Goal: Task Accomplishment & Management: Complete application form

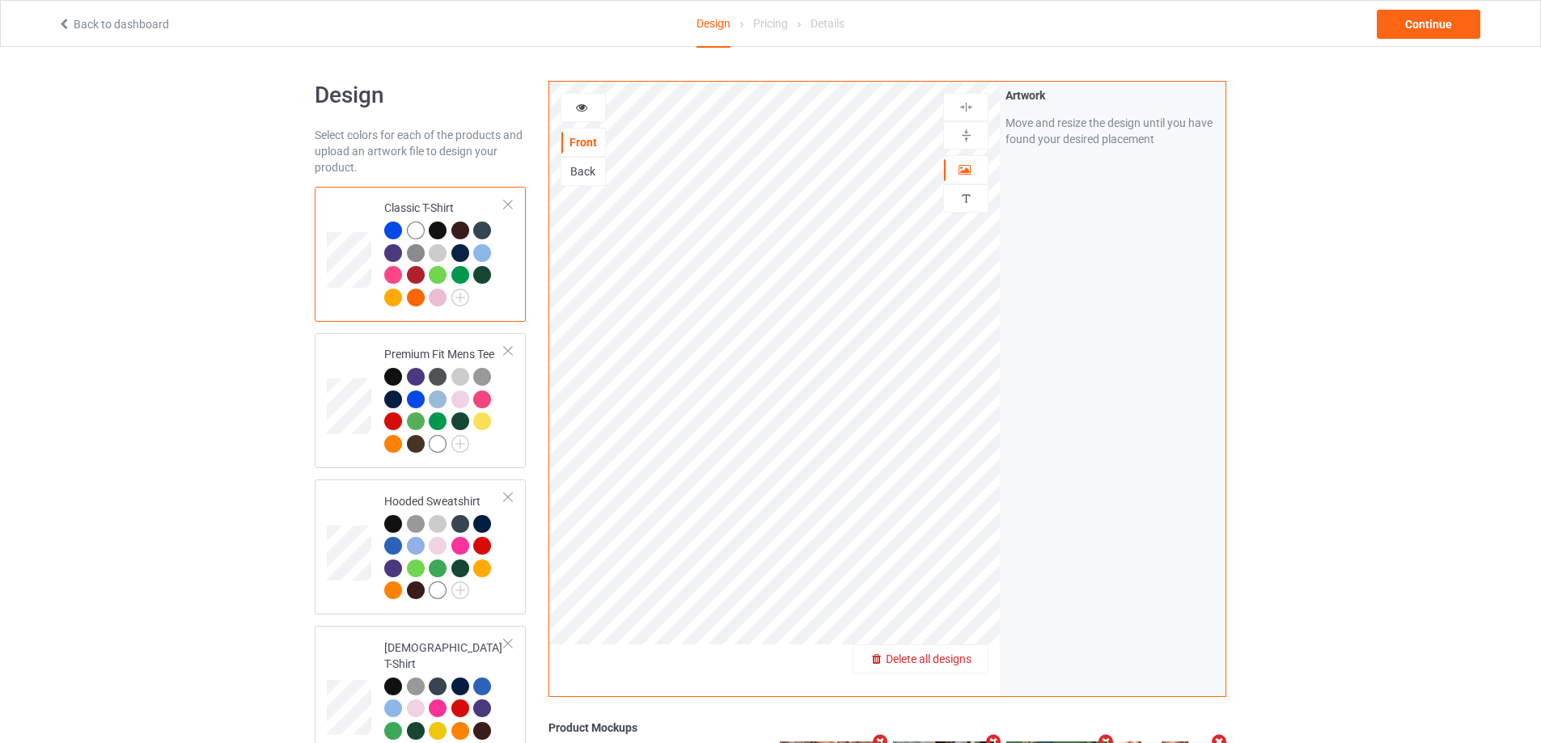
click at [967, 662] on span "Delete all designs" at bounding box center [929, 659] width 86 height 13
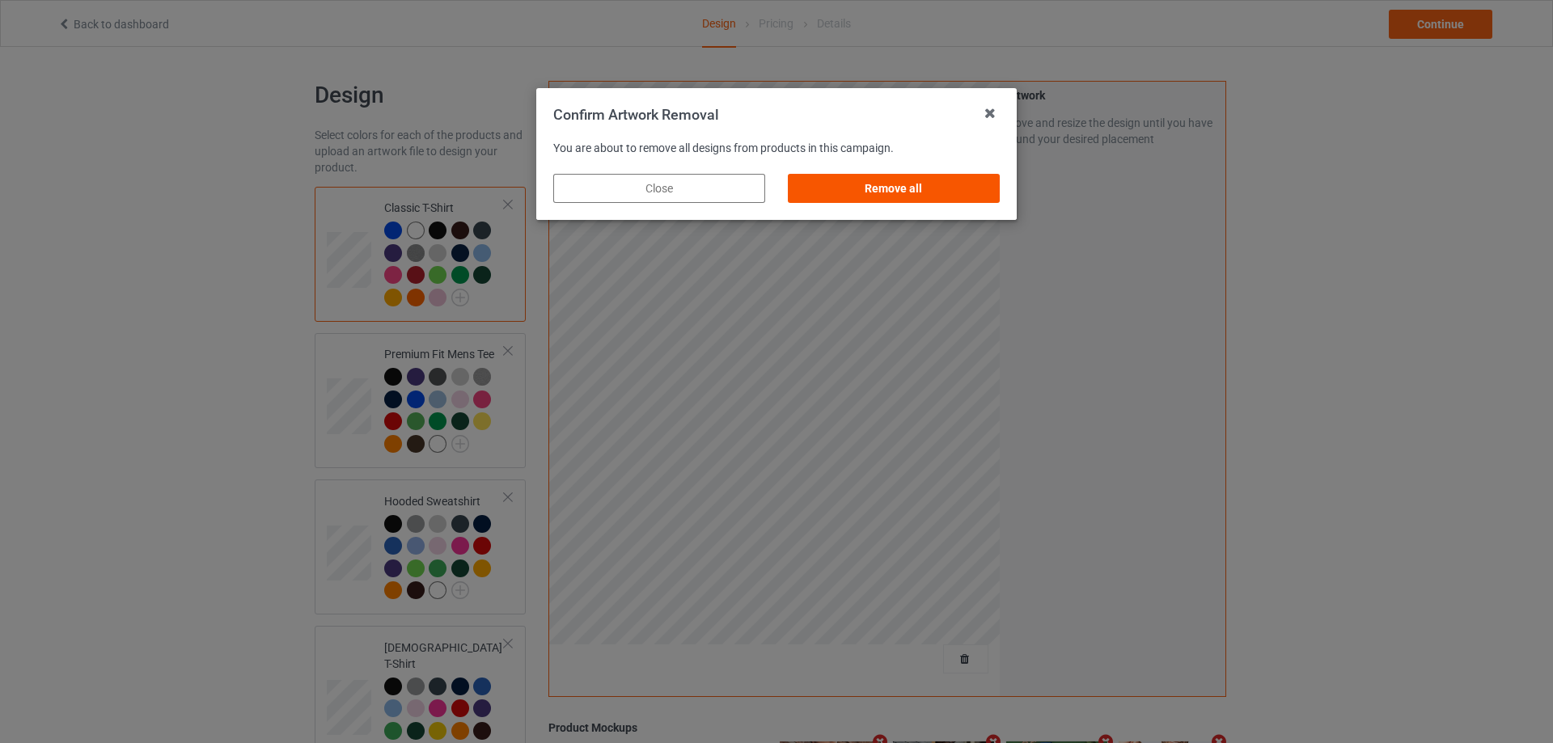
click at [970, 188] on div "Remove all" at bounding box center [894, 188] width 212 height 29
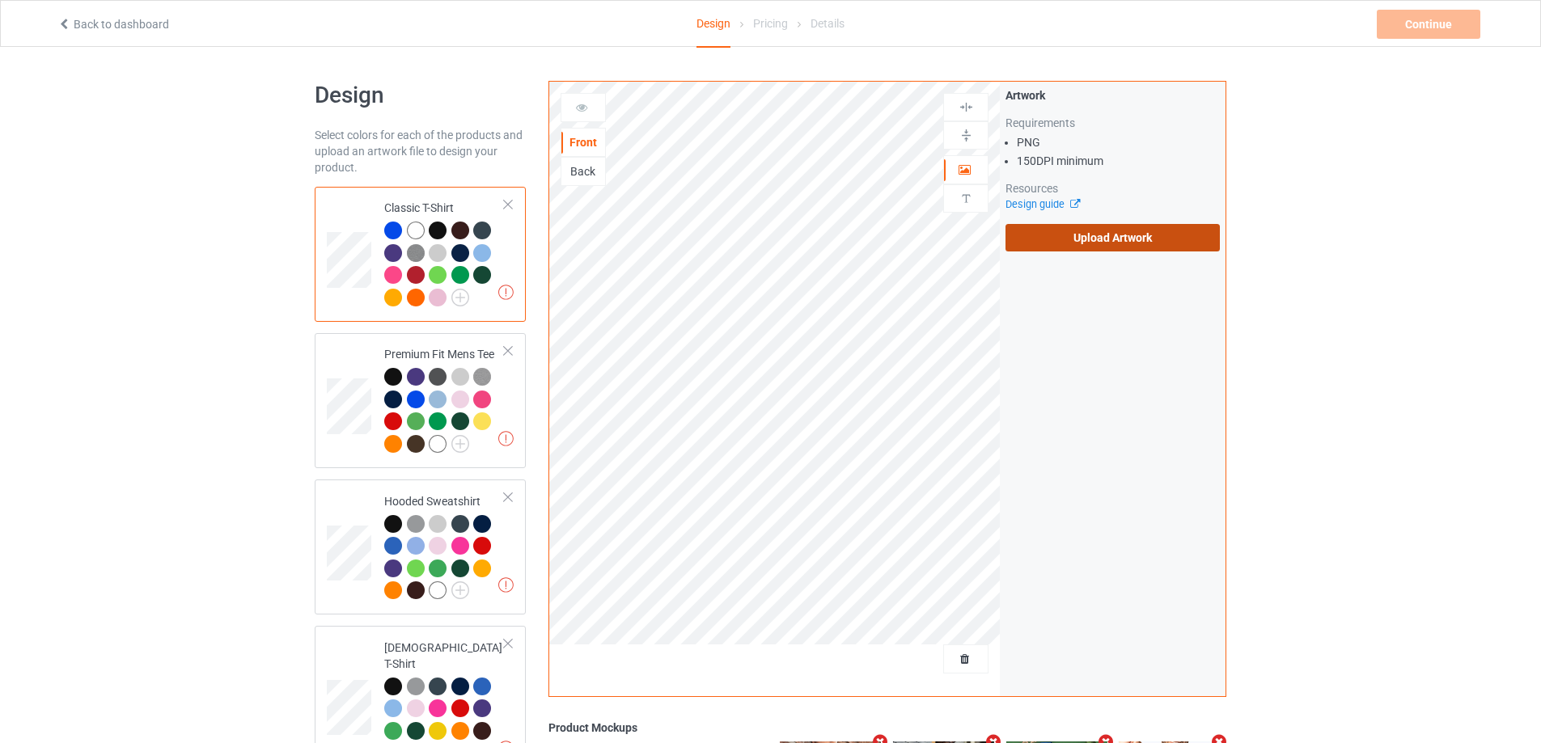
click at [1085, 250] on label "Upload Artwork" at bounding box center [1113, 238] width 214 height 28
click at [0, 0] on input "Upload Artwork" at bounding box center [0, 0] width 0 height 0
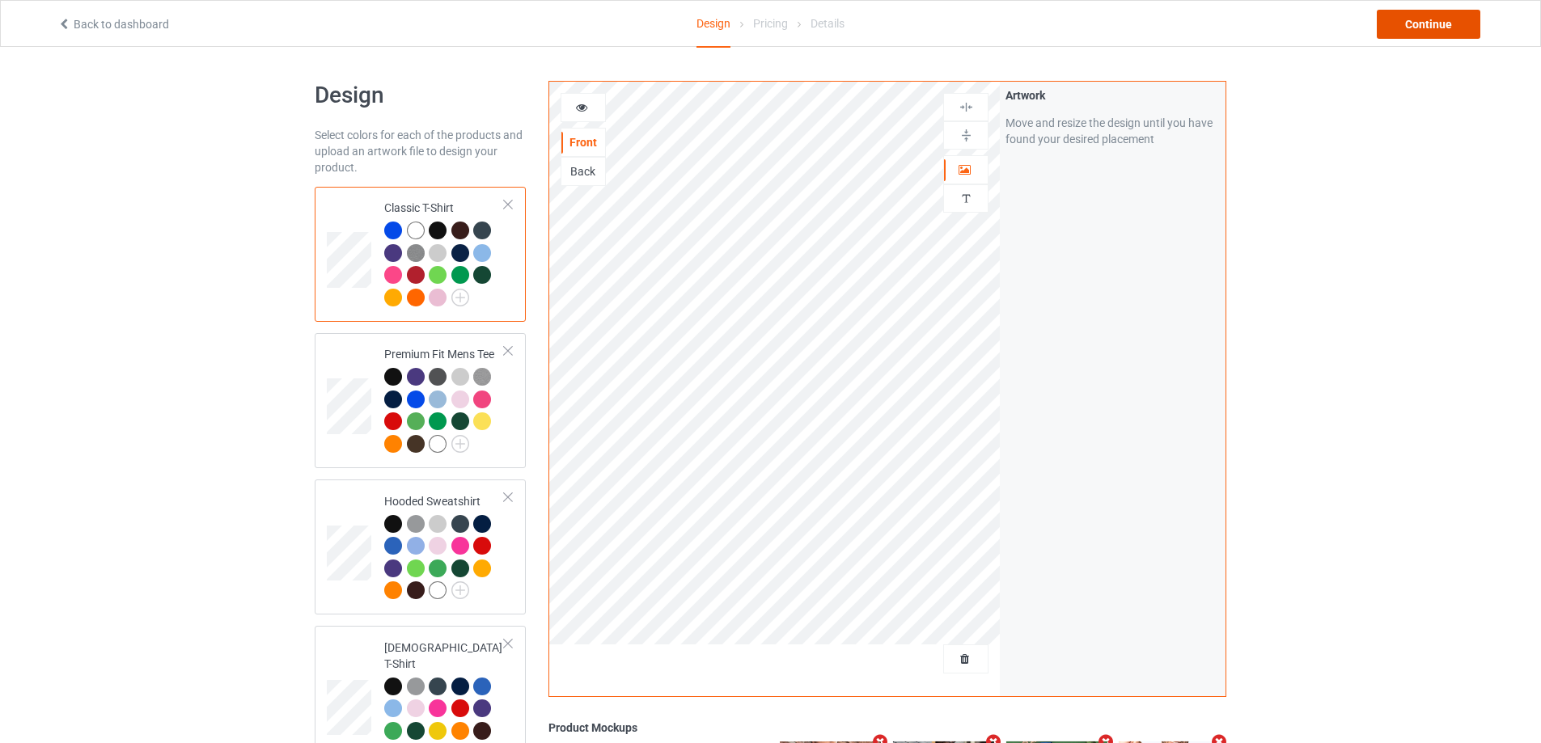
click at [1436, 27] on div "Continue" at bounding box center [1429, 24] width 104 height 29
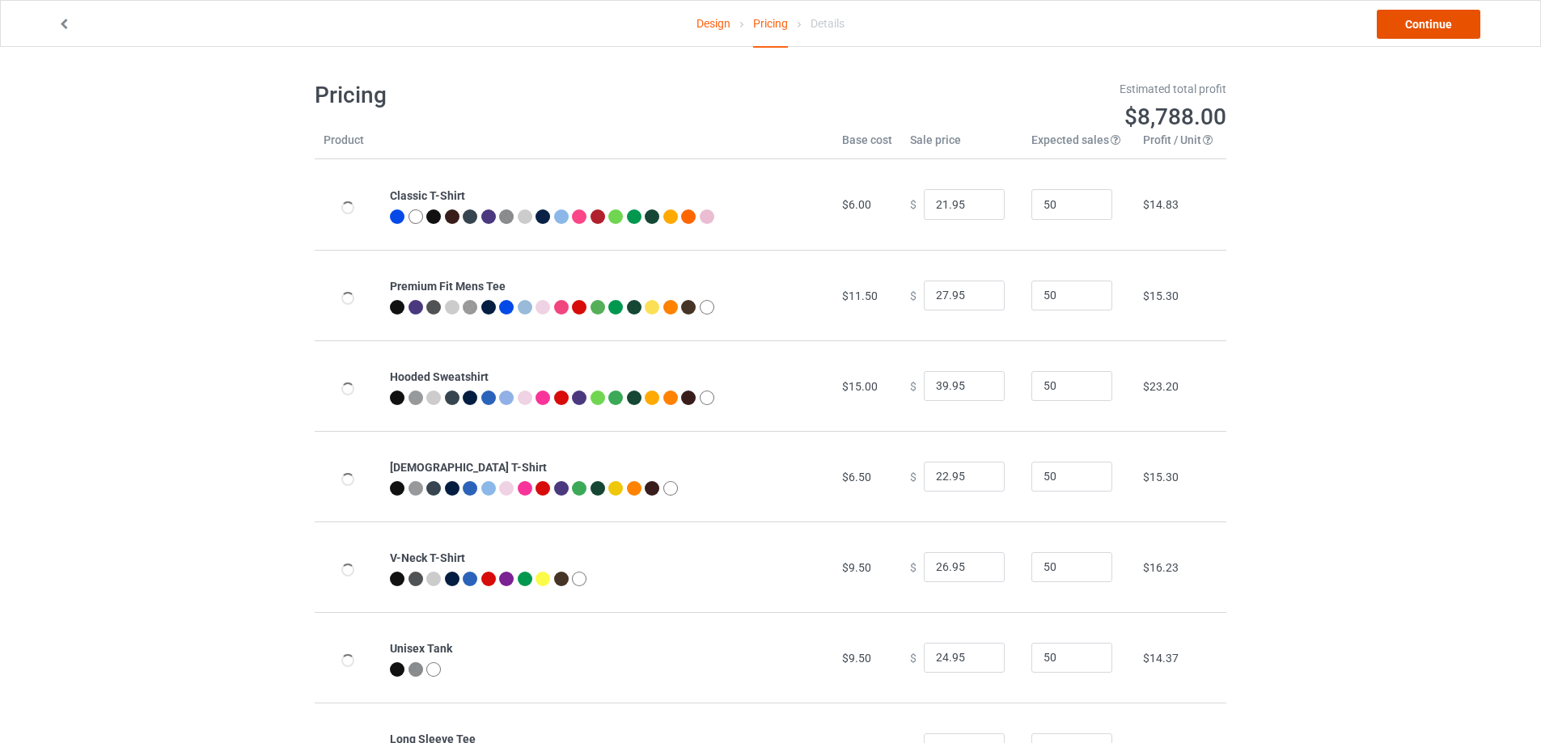
click at [1431, 30] on link "Continue" at bounding box center [1429, 24] width 104 height 29
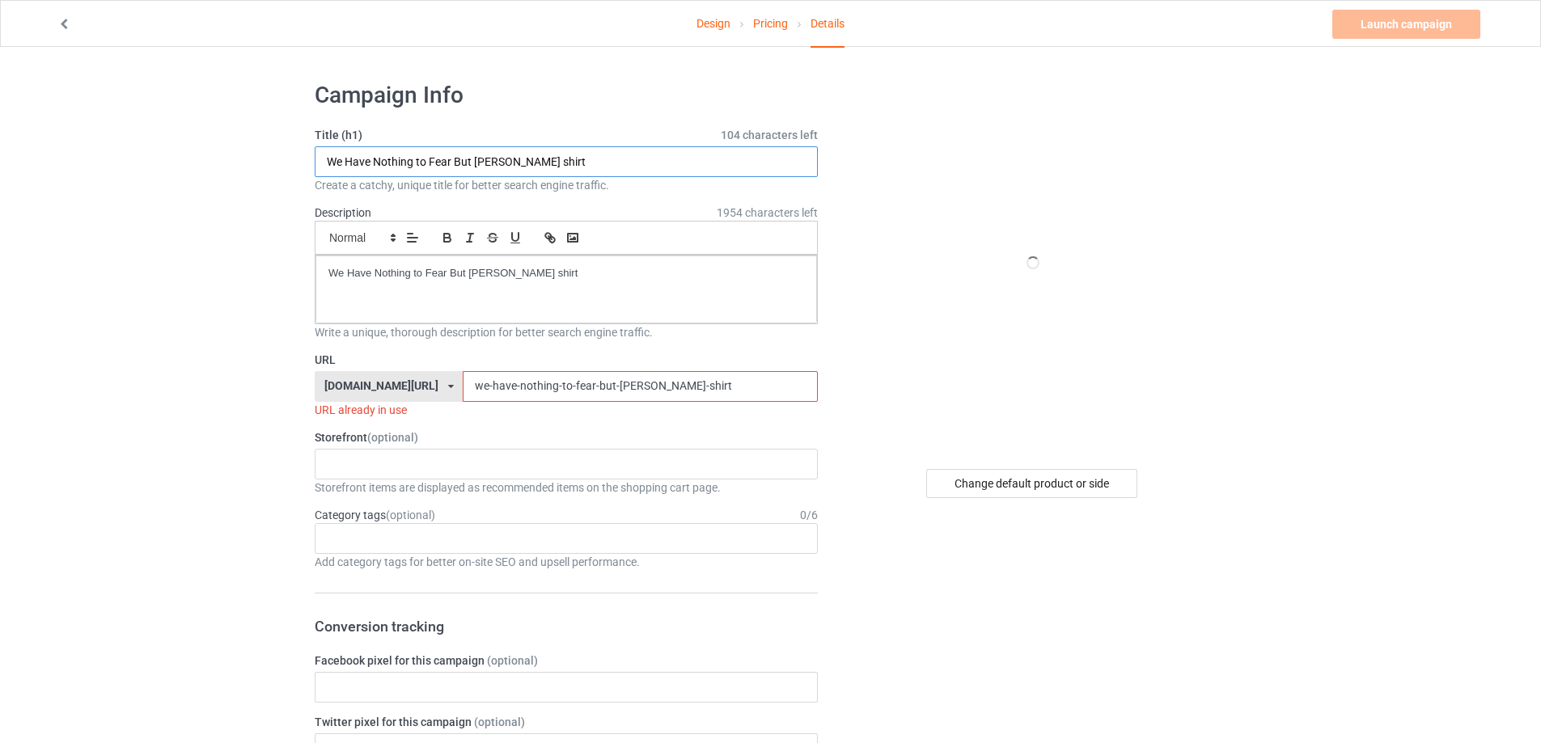
paste input "She loves the D [US_STATE] map"
type input "She loves the D [US_STATE] map shirt"
drag, startPoint x: 256, startPoint y: 252, endPoint x: 292, endPoint y: 256, distance: 36.6
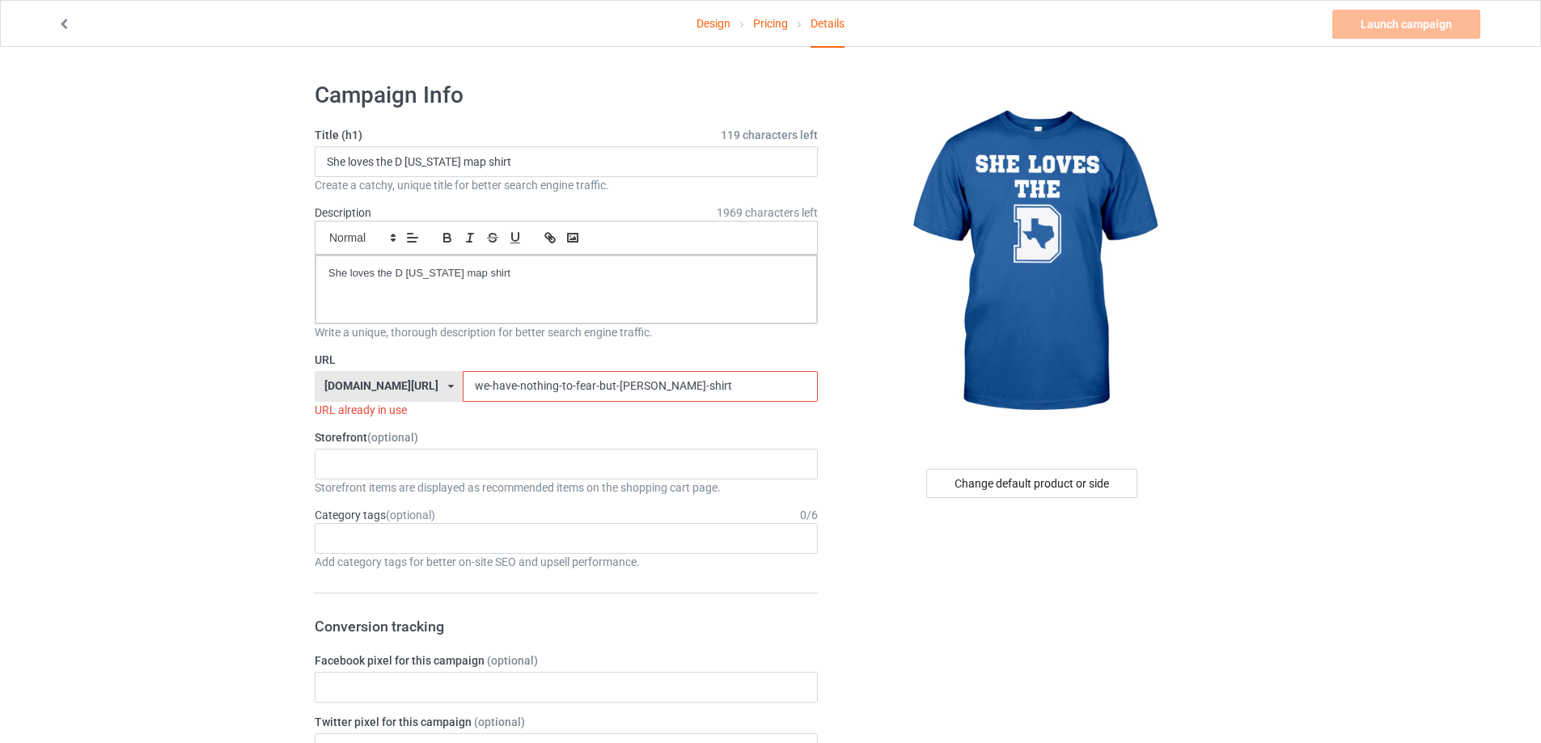
drag, startPoint x: 688, startPoint y: 392, endPoint x: 289, endPoint y: 372, distance: 399.3
paste input "she-loves-the-d-[US_STATE]-map"
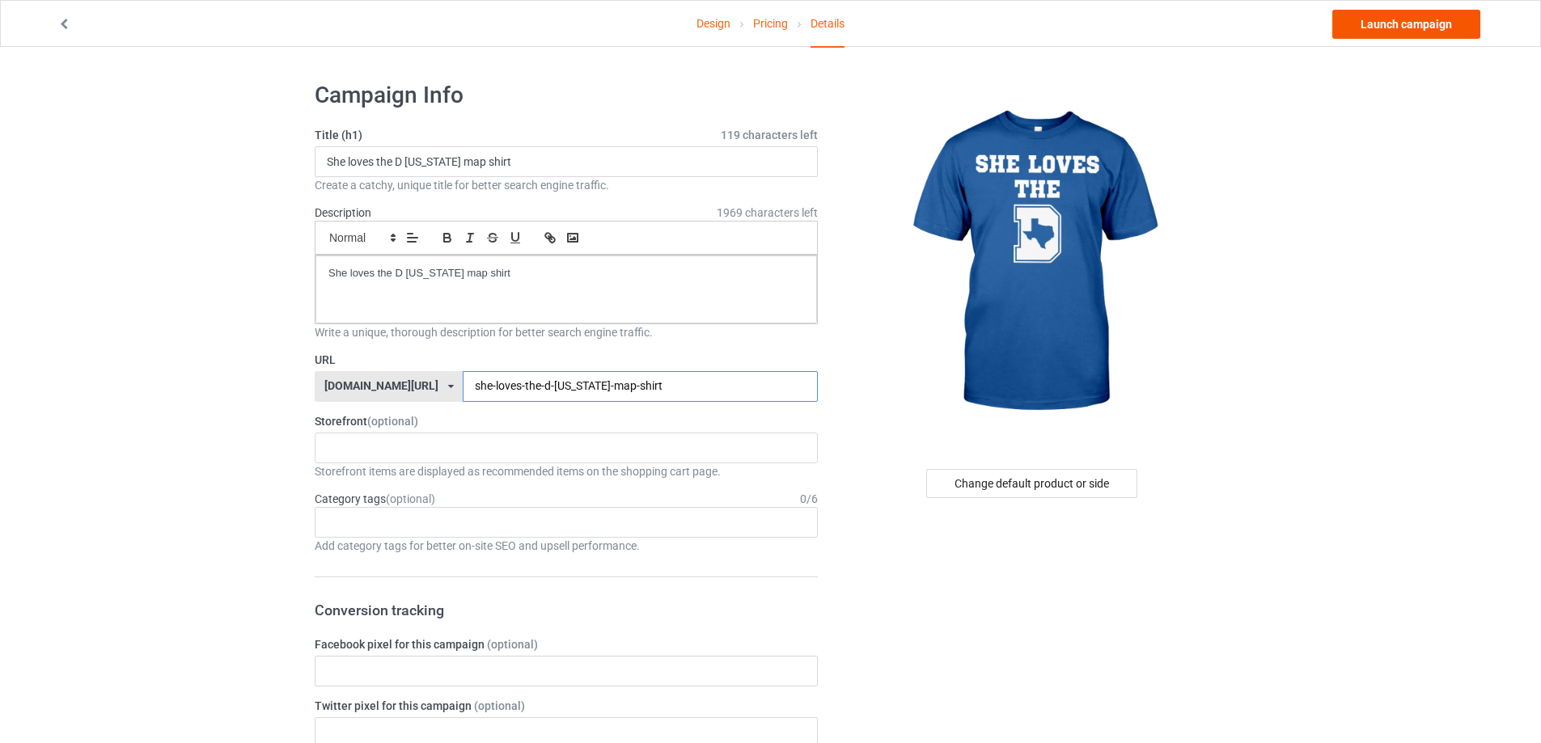
type input "she-loves-the-d-[US_STATE]-map-shirt"
click at [1399, 28] on link "Launch campaign" at bounding box center [1406, 24] width 148 height 29
